Goal: Information Seeking & Learning: Check status

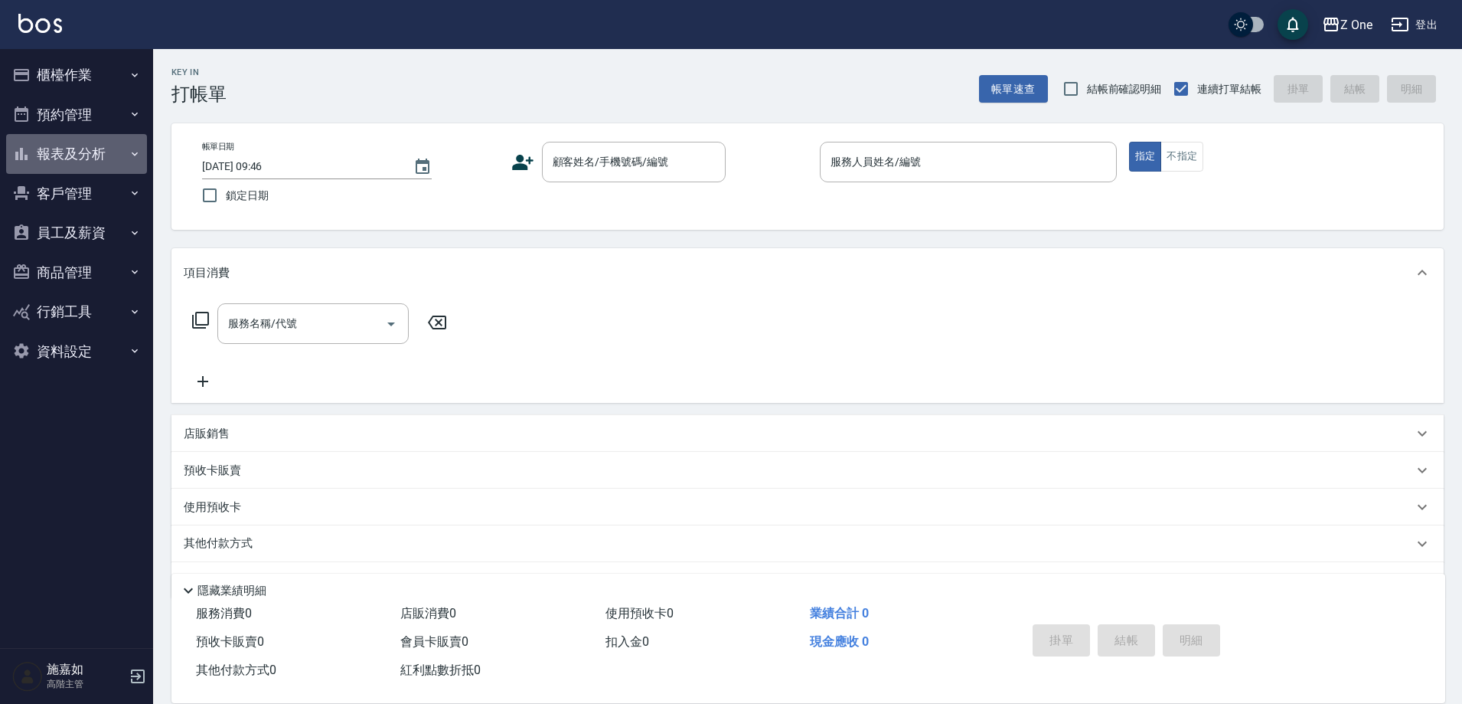
click at [72, 145] on button "報表及分析" at bounding box center [76, 154] width 141 height 40
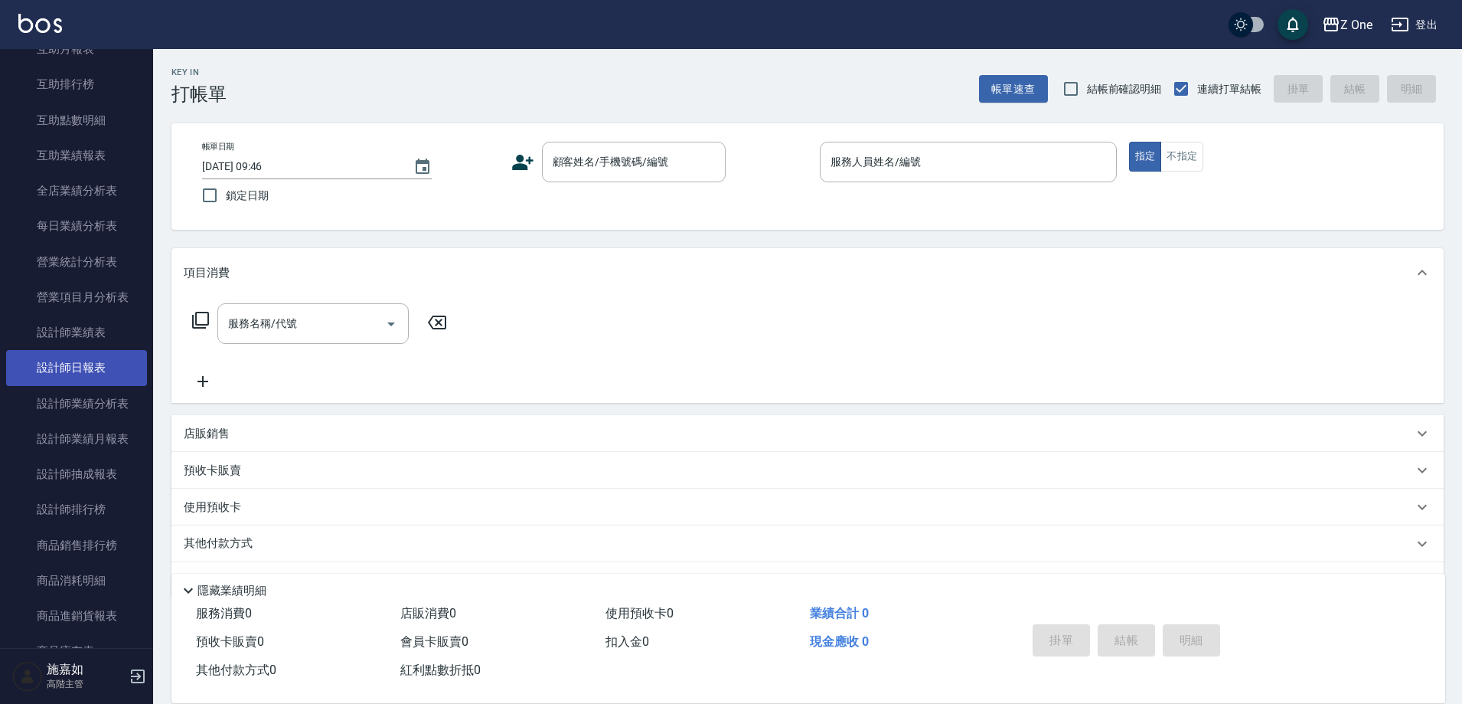
scroll to position [383, 0]
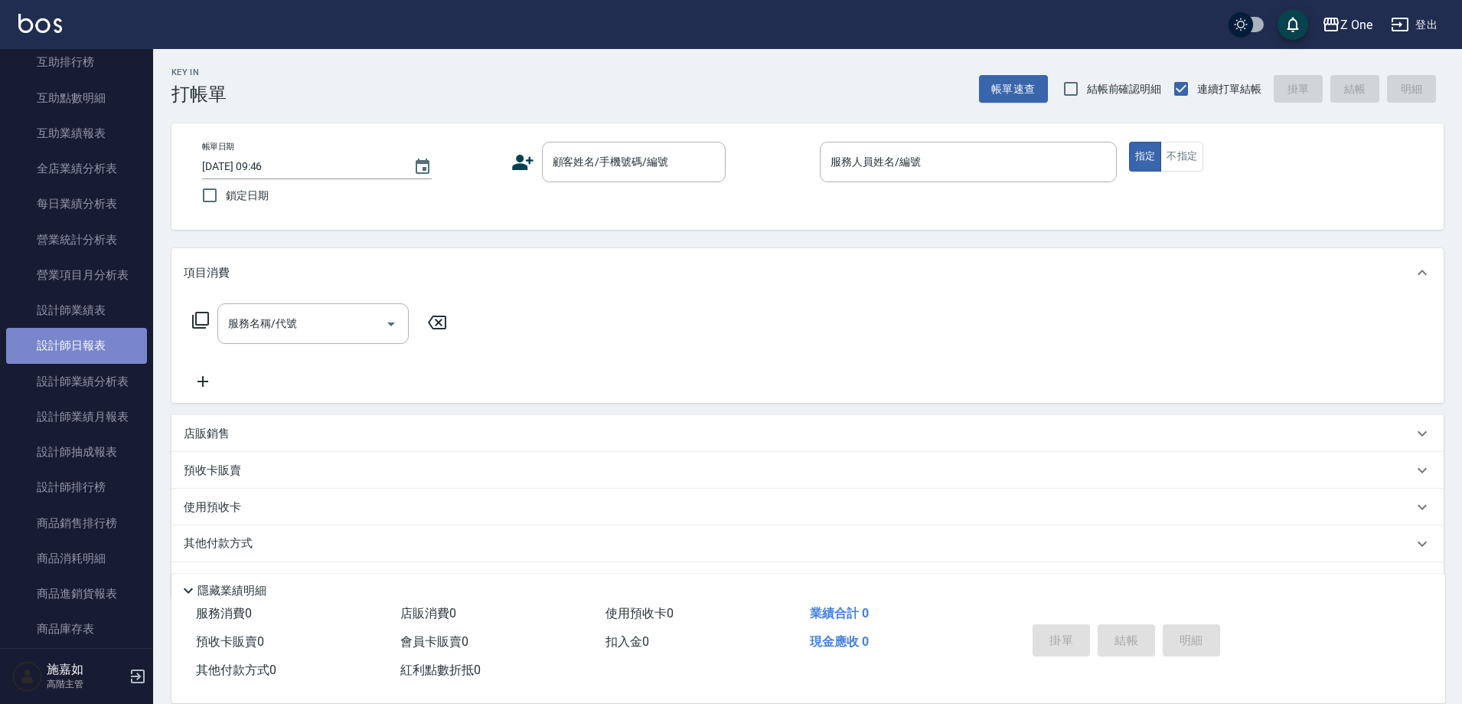
click at [79, 342] on link "設計師日報表" at bounding box center [76, 345] width 141 height 35
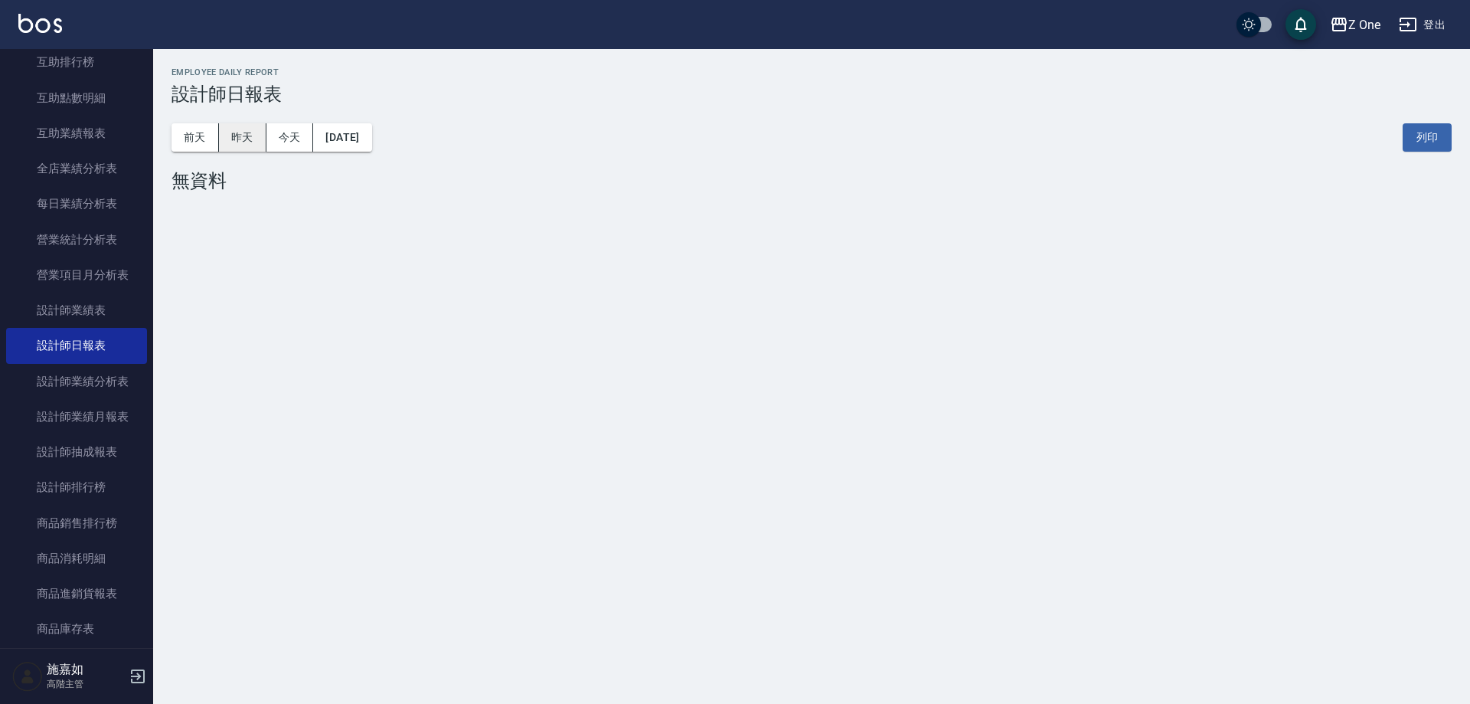
click at [249, 130] on button "昨天" at bounding box center [242, 137] width 47 height 28
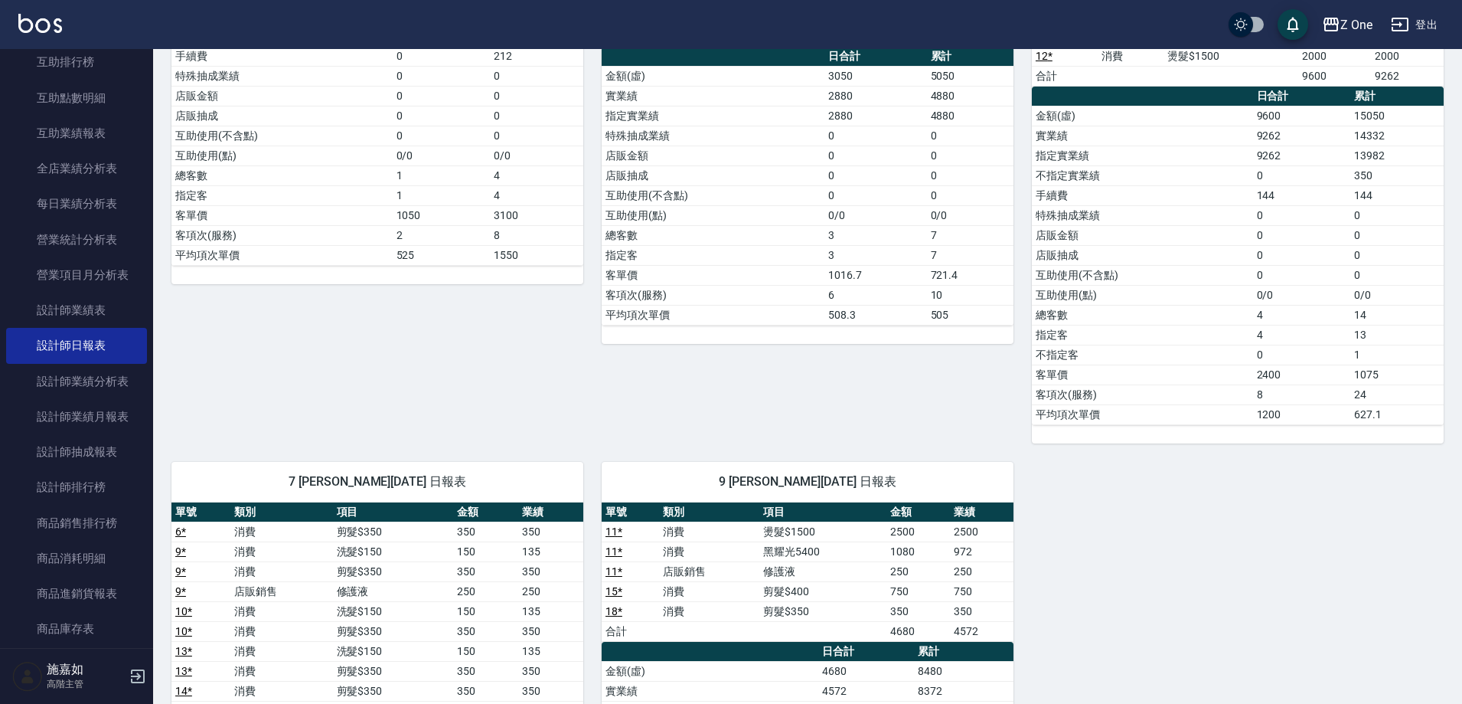
scroll to position [383, 0]
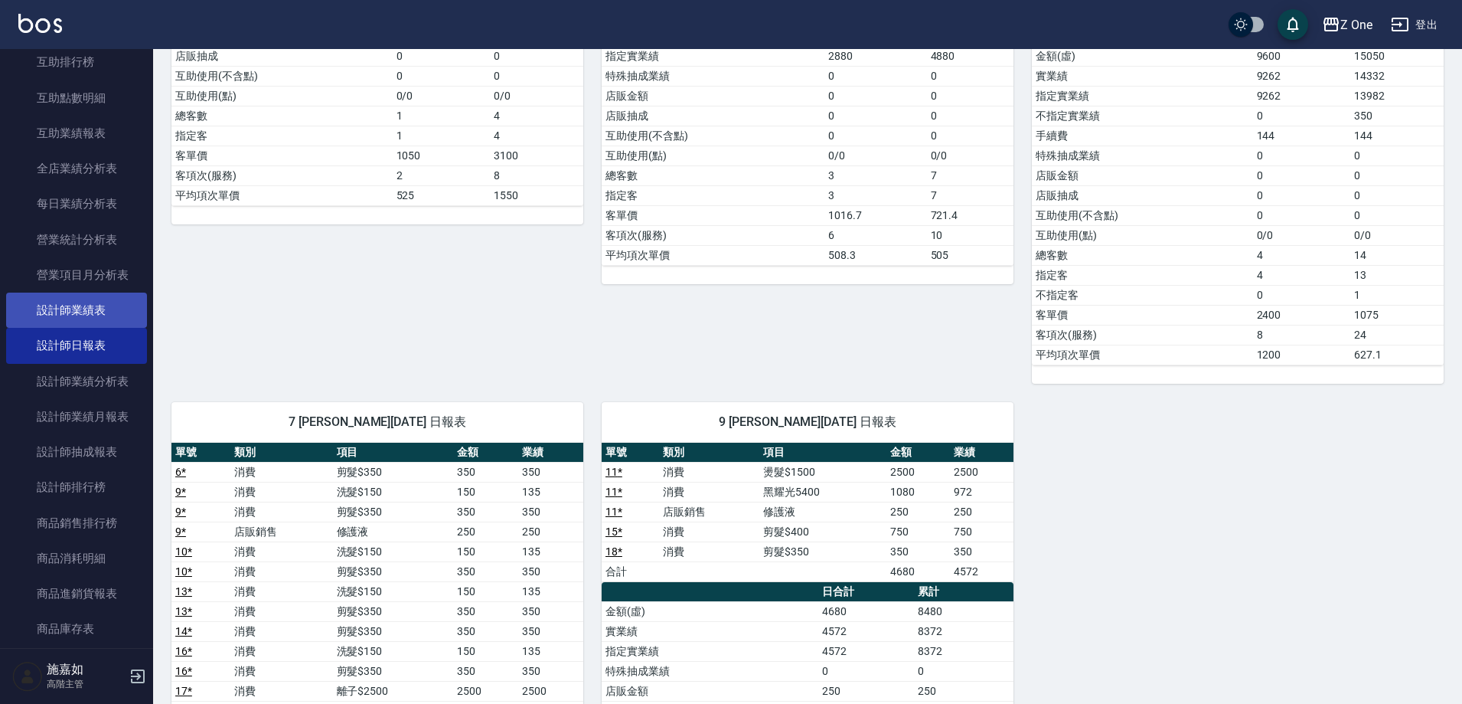
click at [106, 312] on link "設計師業績表" at bounding box center [76, 309] width 141 height 35
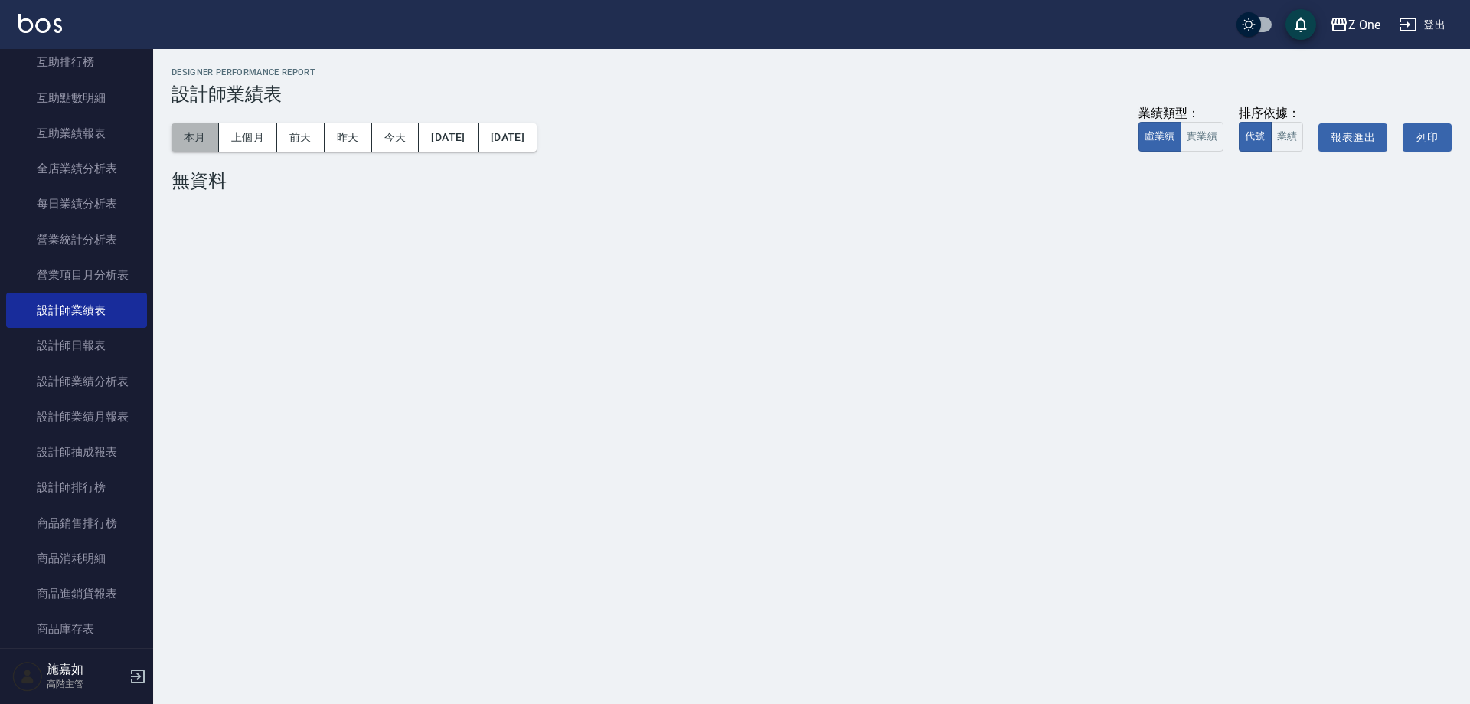
click at [208, 149] on button "本月" at bounding box center [194, 137] width 47 height 28
